Goal: Information Seeking & Learning: Learn about a topic

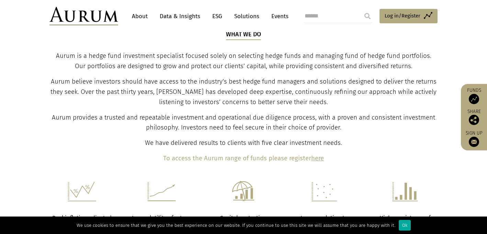
scroll to position [281, 0]
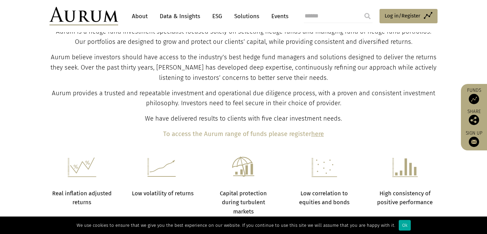
click at [321, 133] on b "here" at bounding box center [317, 134] width 13 height 8
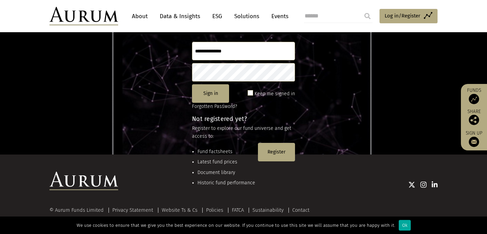
scroll to position [91, 0]
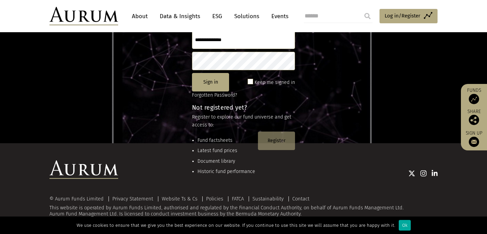
click at [281, 134] on button "Register" at bounding box center [276, 141] width 37 height 19
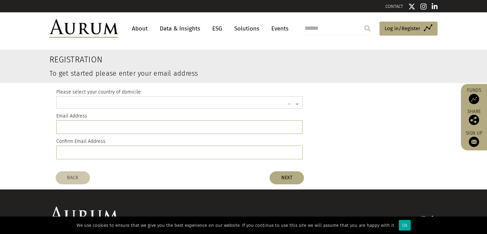
scroll to position [2, 0]
click at [86, 100] on input "text" at bounding box center [172, 104] width 225 height 14
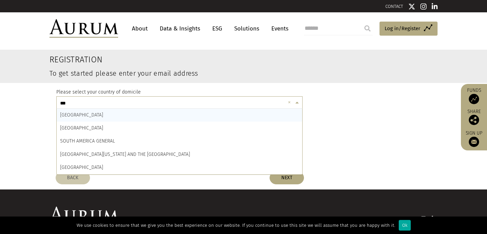
type input "****"
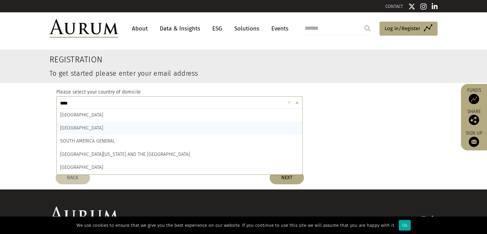
click at [76, 127] on span "SOUTH AFRICA" at bounding box center [81, 128] width 43 height 6
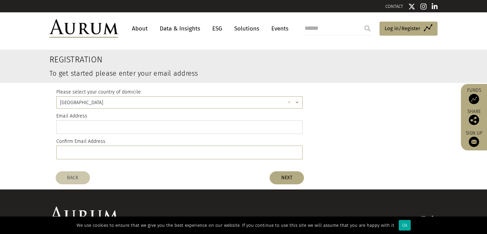
click at [78, 127] on input "email" at bounding box center [179, 127] width 246 height 14
type input "**********"
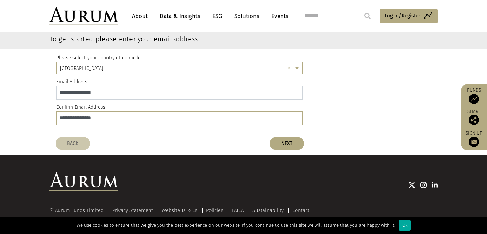
scroll to position [46, 0]
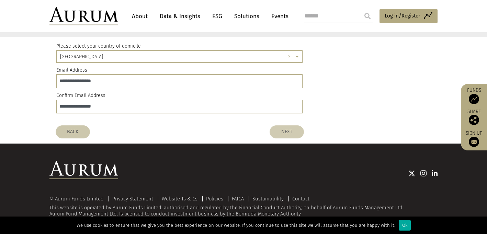
click at [283, 132] on button "NEXT" at bounding box center [286, 132] width 34 height 13
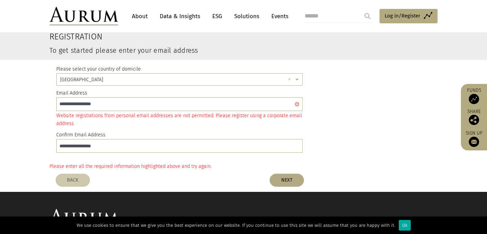
scroll to position [0, 0]
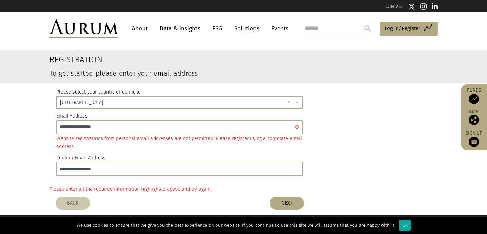
click at [469, 96] on img at bounding box center [473, 99] width 10 height 10
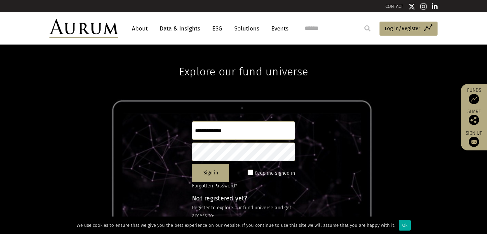
click at [167, 28] on link "Data & Insights" at bounding box center [179, 28] width 47 height 13
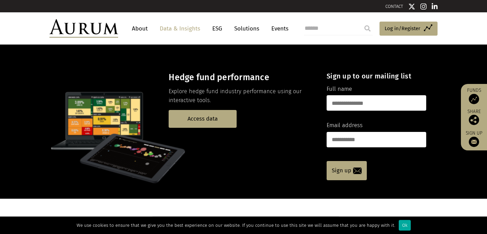
click at [146, 31] on link "About" at bounding box center [139, 28] width 23 height 13
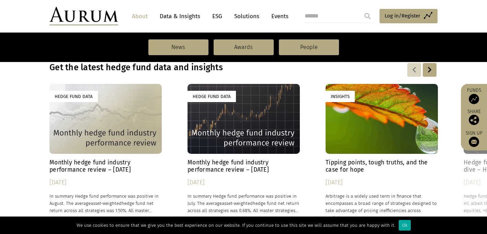
scroll to position [448, 0]
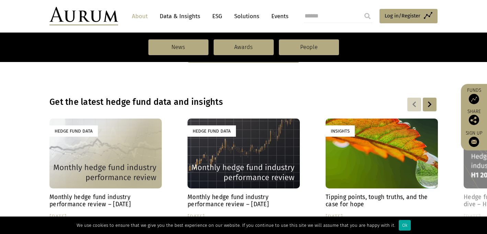
click at [429, 105] on div at bounding box center [429, 105] width 14 height 14
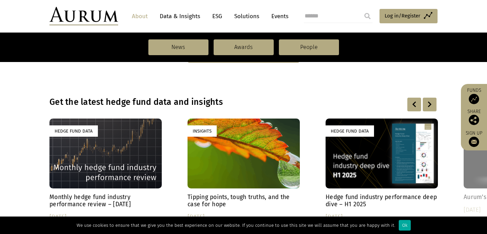
click at [429, 105] on div at bounding box center [429, 105] width 14 height 14
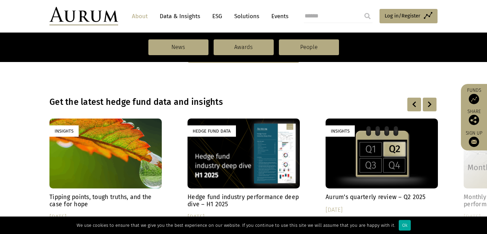
click at [429, 105] on div at bounding box center [429, 105] width 14 height 14
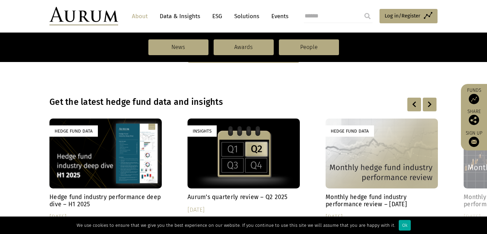
click at [429, 105] on div at bounding box center [429, 105] width 14 height 14
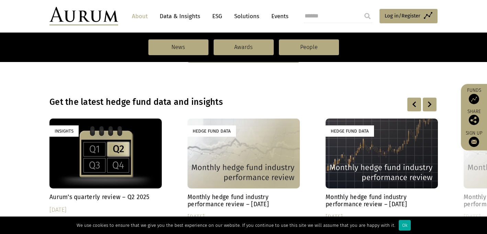
click at [429, 105] on div at bounding box center [429, 105] width 14 height 14
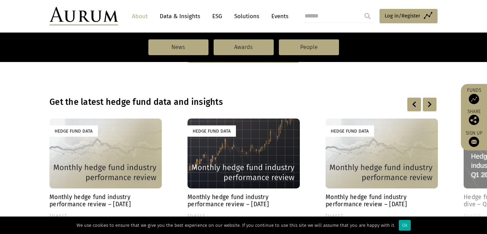
click at [429, 105] on div at bounding box center [429, 105] width 14 height 14
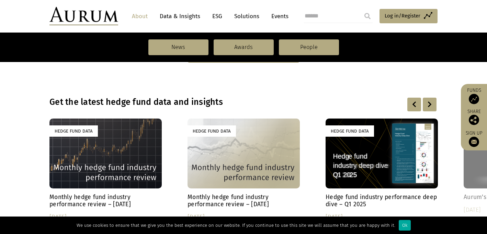
click at [429, 105] on div at bounding box center [429, 105] width 14 height 14
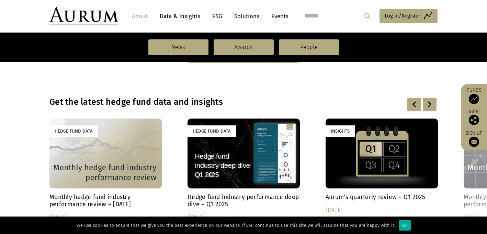
click at [429, 105] on div at bounding box center [429, 105] width 14 height 14
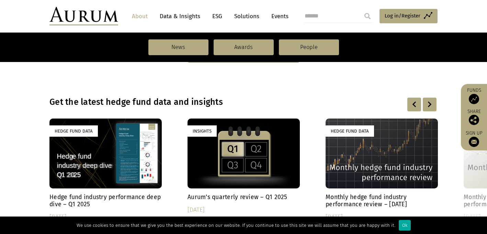
click at [429, 105] on div at bounding box center [429, 105] width 14 height 14
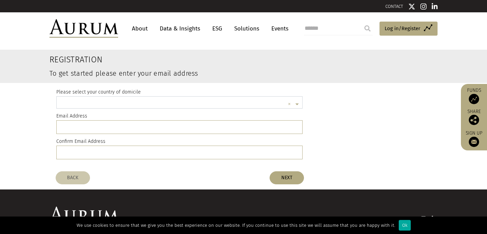
scroll to position [2, 0]
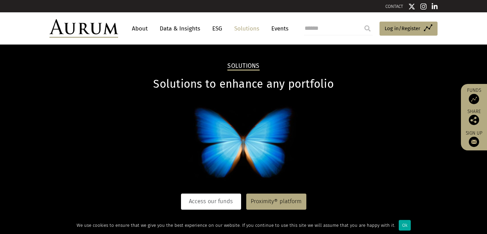
click at [201, 201] on link "Access our funds" at bounding box center [211, 202] width 60 height 16
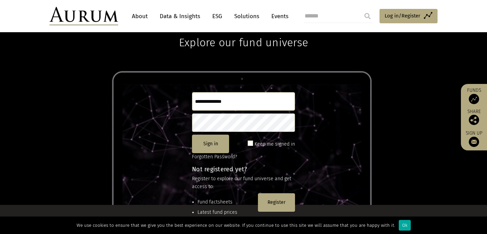
scroll to position [91, 0]
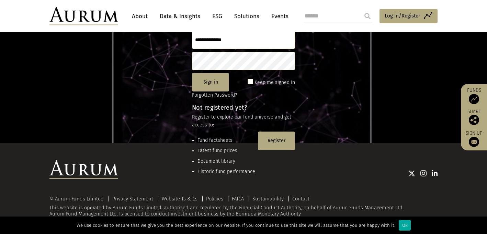
click at [211, 143] on li "Fund factsheets" at bounding box center [226, 141] width 58 height 8
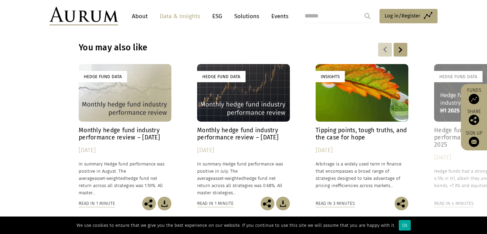
scroll to position [1112, 0]
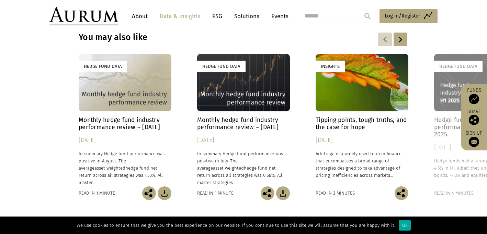
click at [95, 190] on div "Read in 1 minute" at bounding box center [97, 194] width 36 height 8
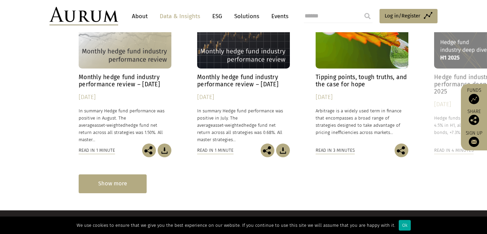
click at [103, 175] on div "Show more" at bounding box center [113, 184] width 68 height 19
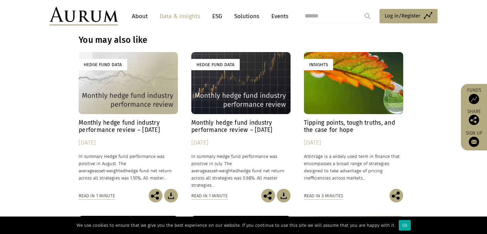
scroll to position [1106, 0]
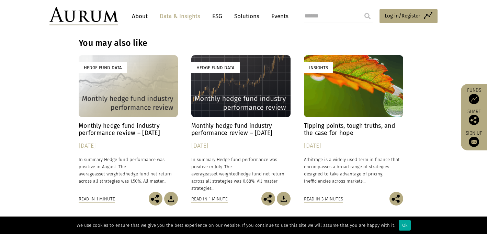
click at [109, 62] on div "Hedge Fund Data" at bounding box center [128, 86] width 99 height 62
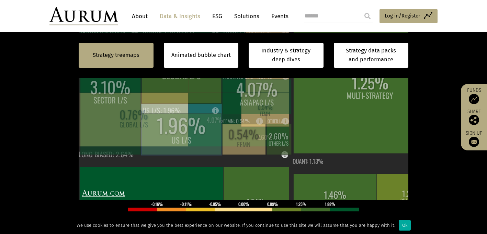
scroll to position [269, 0]
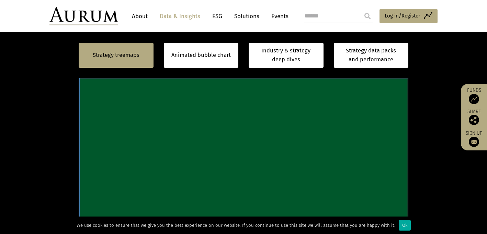
scroll to position [218, 0]
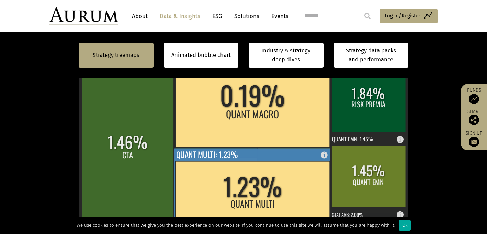
scroll to position [254, 0]
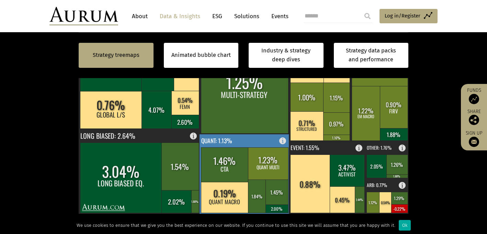
drag, startPoint x: 272, startPoint y: 133, endPoint x: 278, endPoint y: 190, distance: 57.2
click at [278, 190] on g "3.10% SECTOR L/S 0.76% GLOBAL L/S 1.96% US L/S 0.31% 4.07% 0.54% FEMN 2.60% EQ …" at bounding box center [244, 123] width 330 height 183
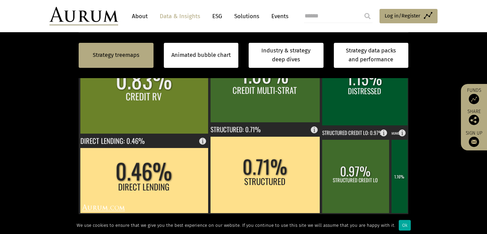
scroll to position [275, 0]
